Goal: Ask a question

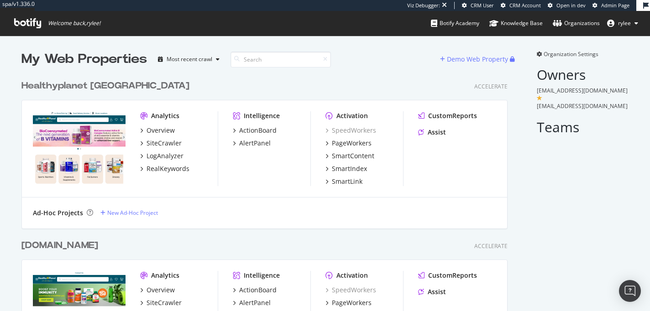
scroll to position [311, 650]
click at [628, 295] on img "Open Intercom Messenger" at bounding box center [630, 291] width 12 height 12
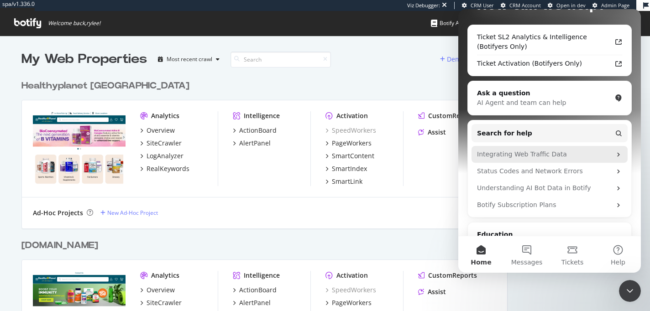
scroll to position [0, 0]
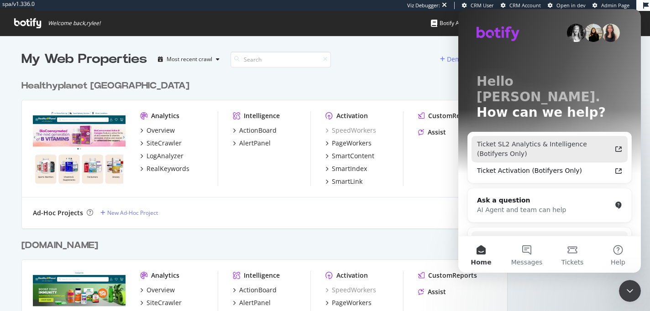
click at [552, 140] on div "Ticket SL2 Analytics & Intelligence (Botifyers Only)" at bounding box center [544, 149] width 134 height 19
